Goal: Find specific page/section: Find specific page/section

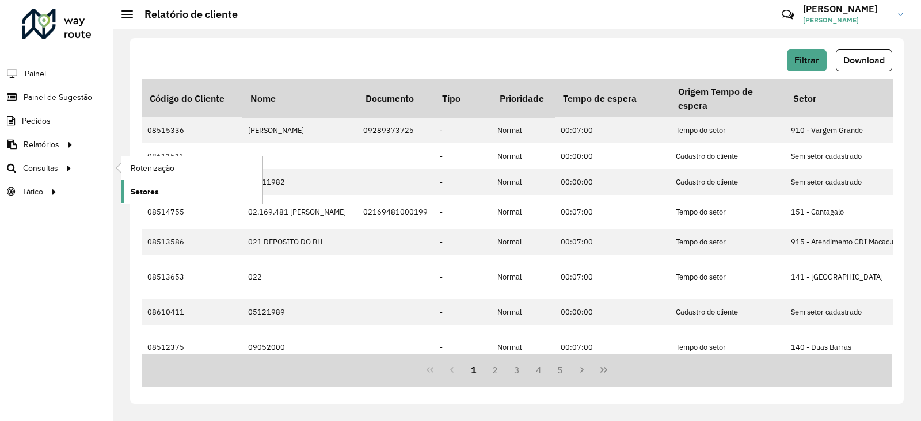
click at [147, 195] on span "Setores" at bounding box center [145, 192] width 28 height 12
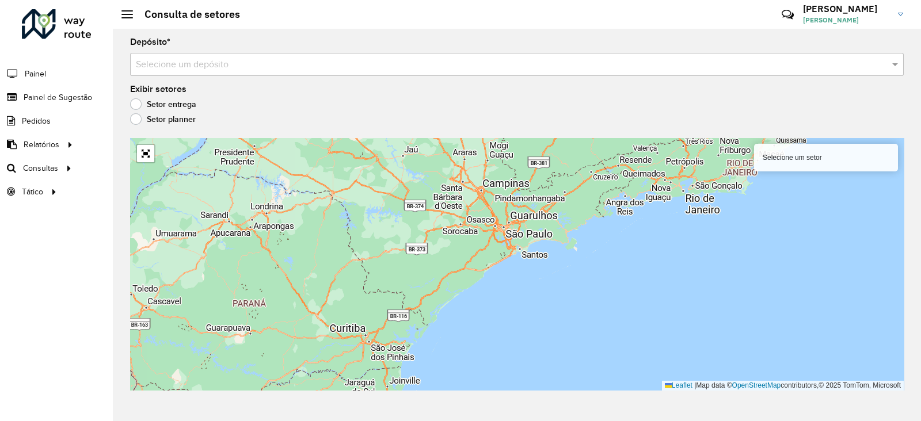
click at [184, 59] on input "text" at bounding box center [505, 65] width 739 height 14
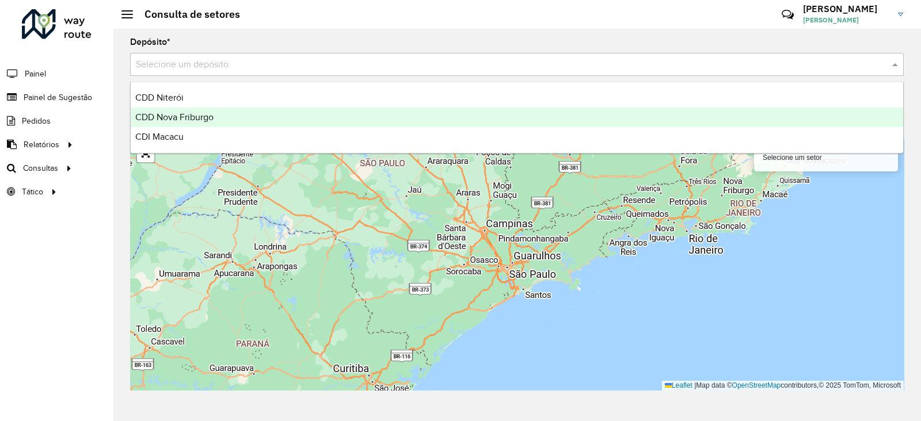
click at [162, 120] on span "CDD Nova Friburgo" at bounding box center [174, 117] width 78 height 10
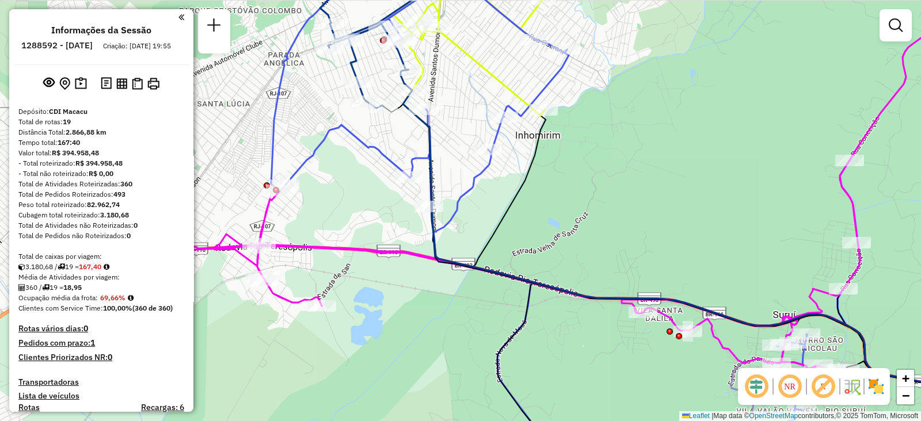
scroll to position [1279, 0]
